Goal: Transaction & Acquisition: Purchase product/service

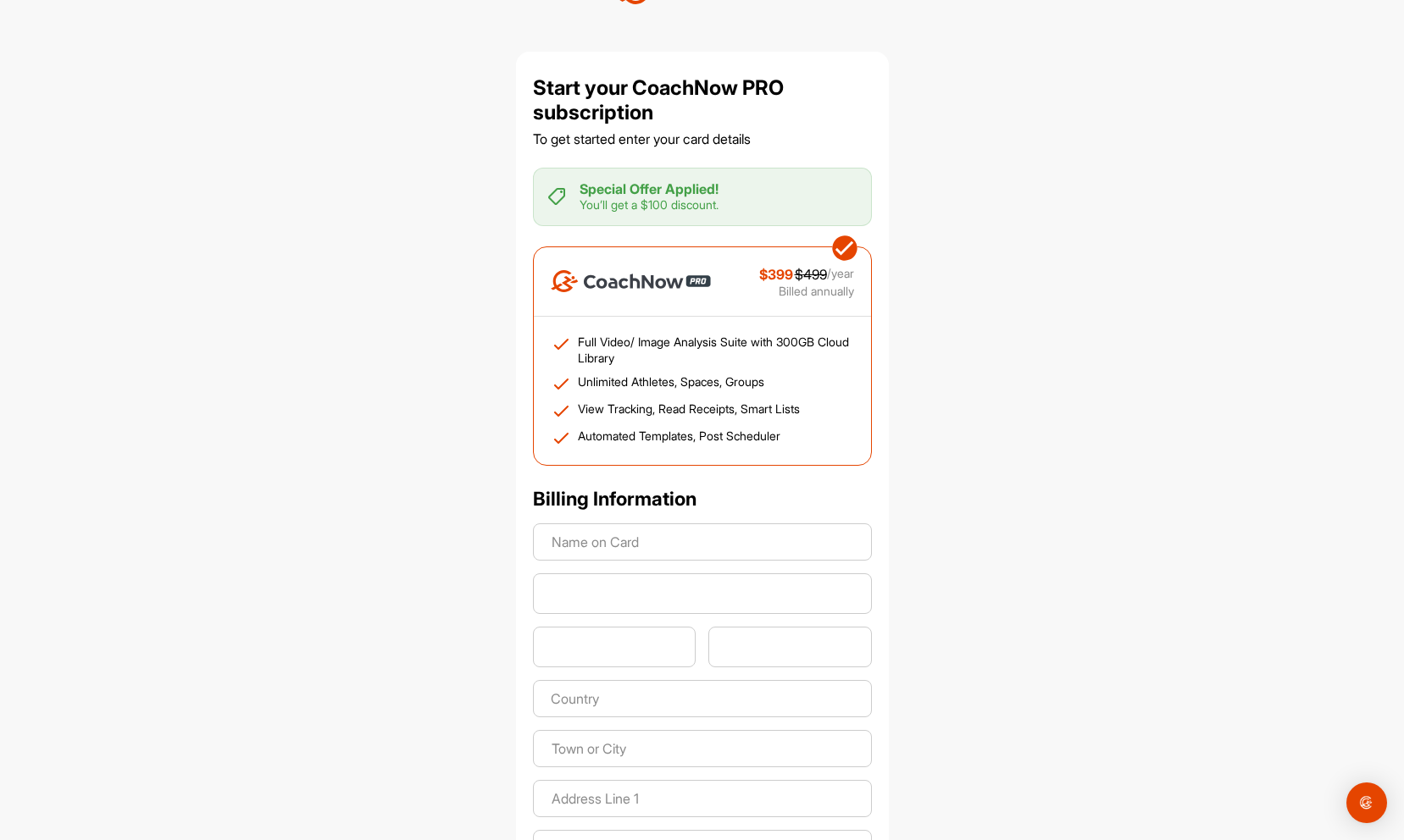
scroll to position [34, 0]
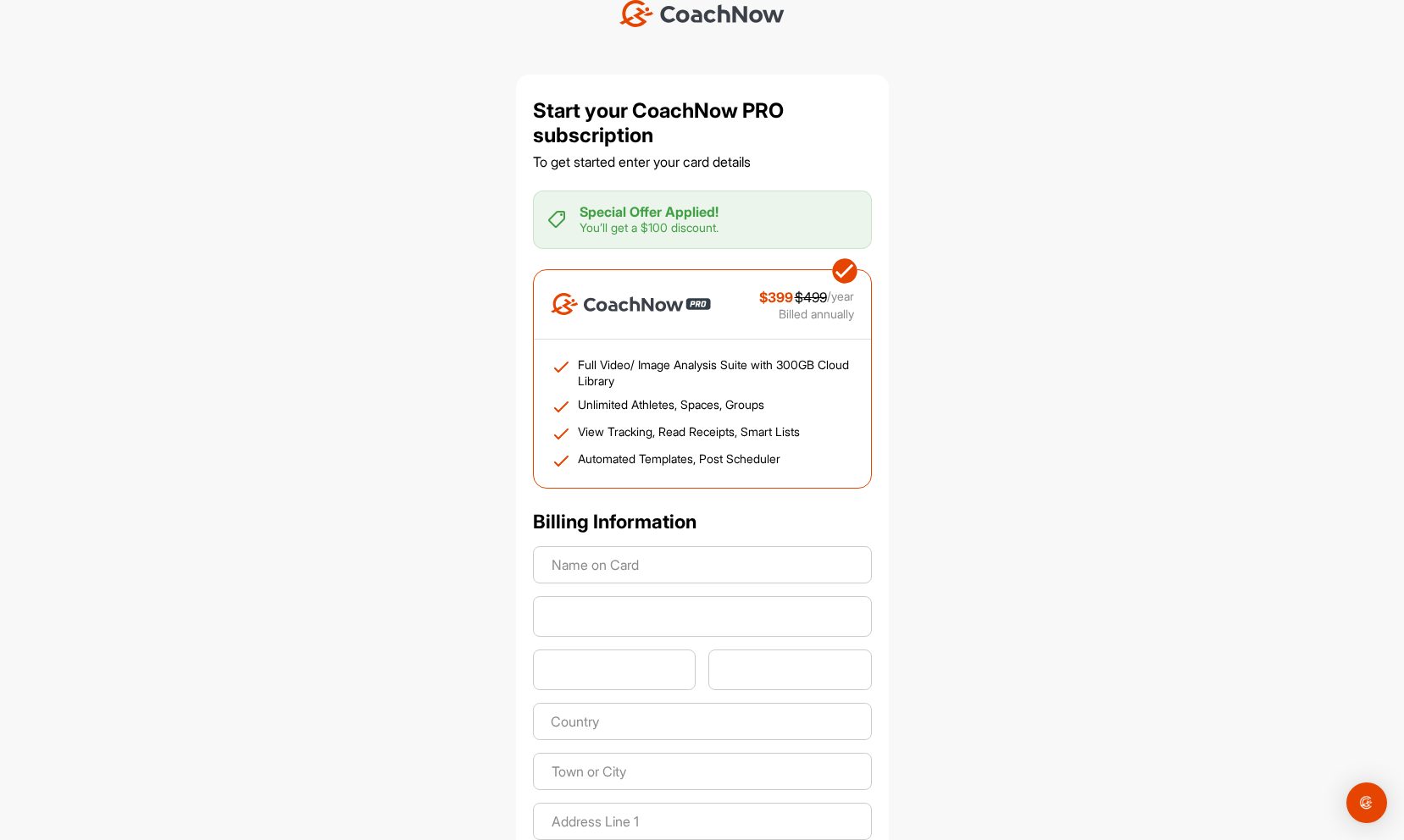
drag, startPoint x: 819, startPoint y: 297, endPoint x: 844, endPoint y: 316, distance: 31.4
click at [845, 316] on div "$ 399 $ 499 / year Billed annually" at bounding box center [806, 305] width 94 height 35
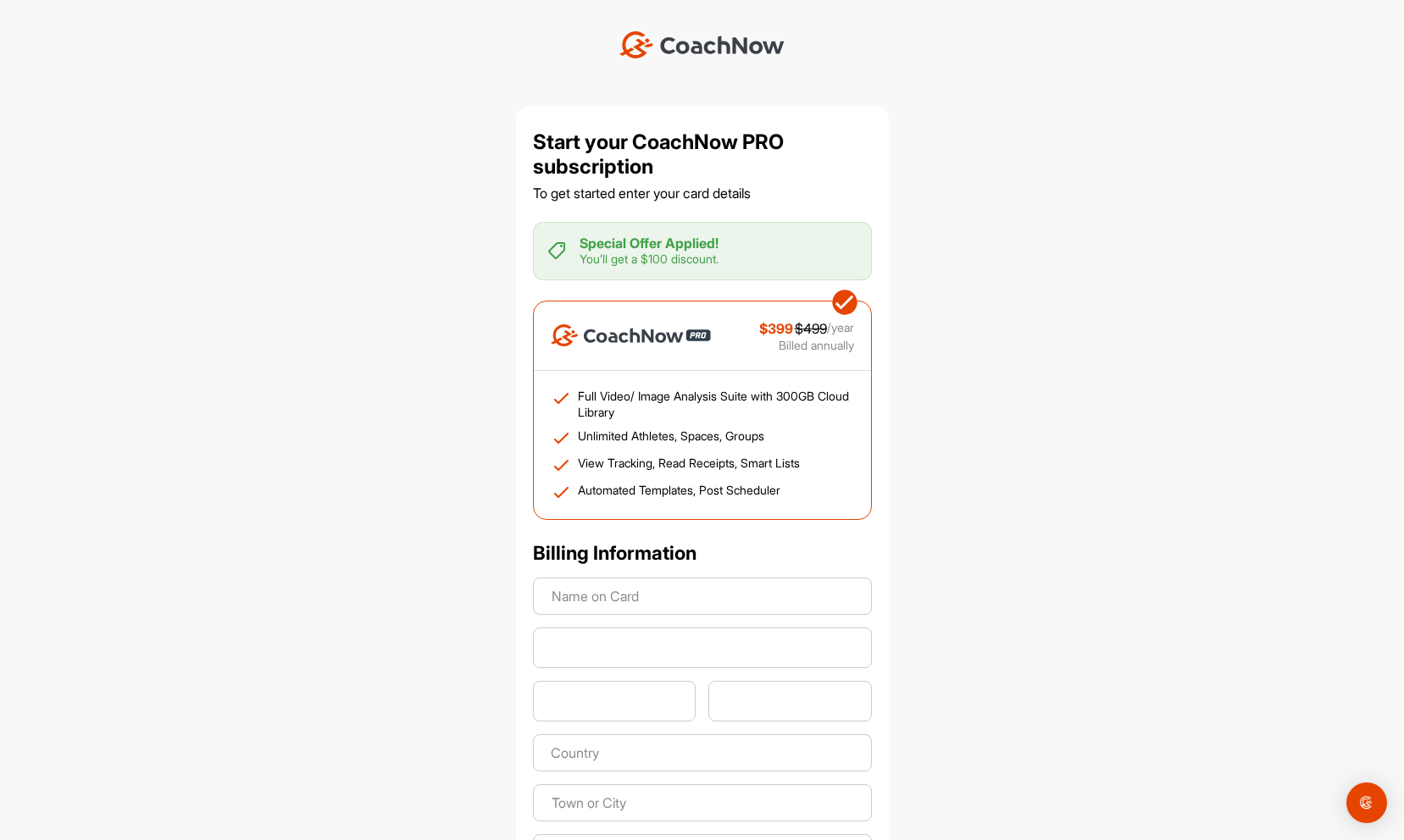
scroll to position [0, 0]
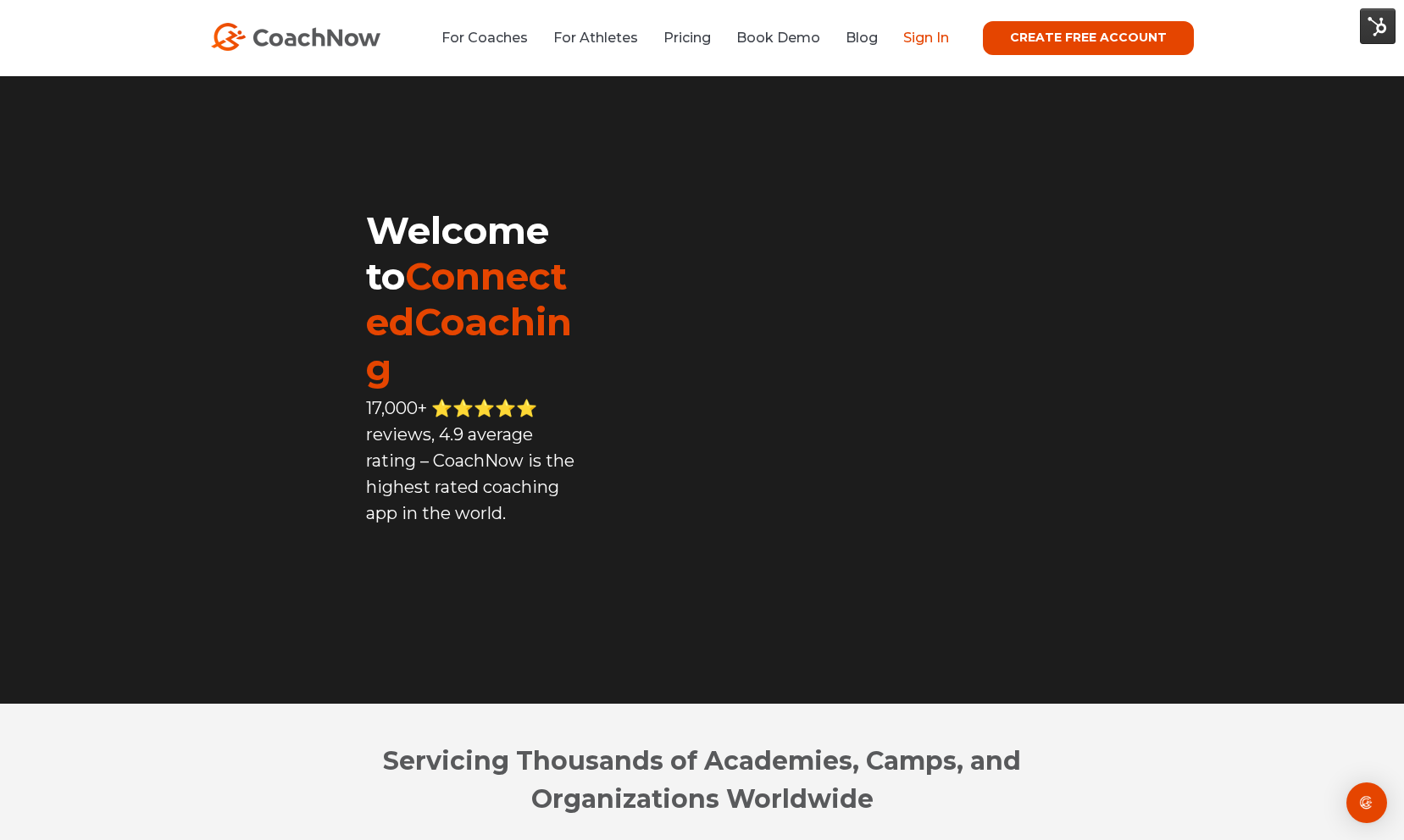
click at [928, 36] on link "Sign In" at bounding box center [926, 37] width 46 height 17
